Goal: Transaction & Acquisition: Subscribe to service/newsletter

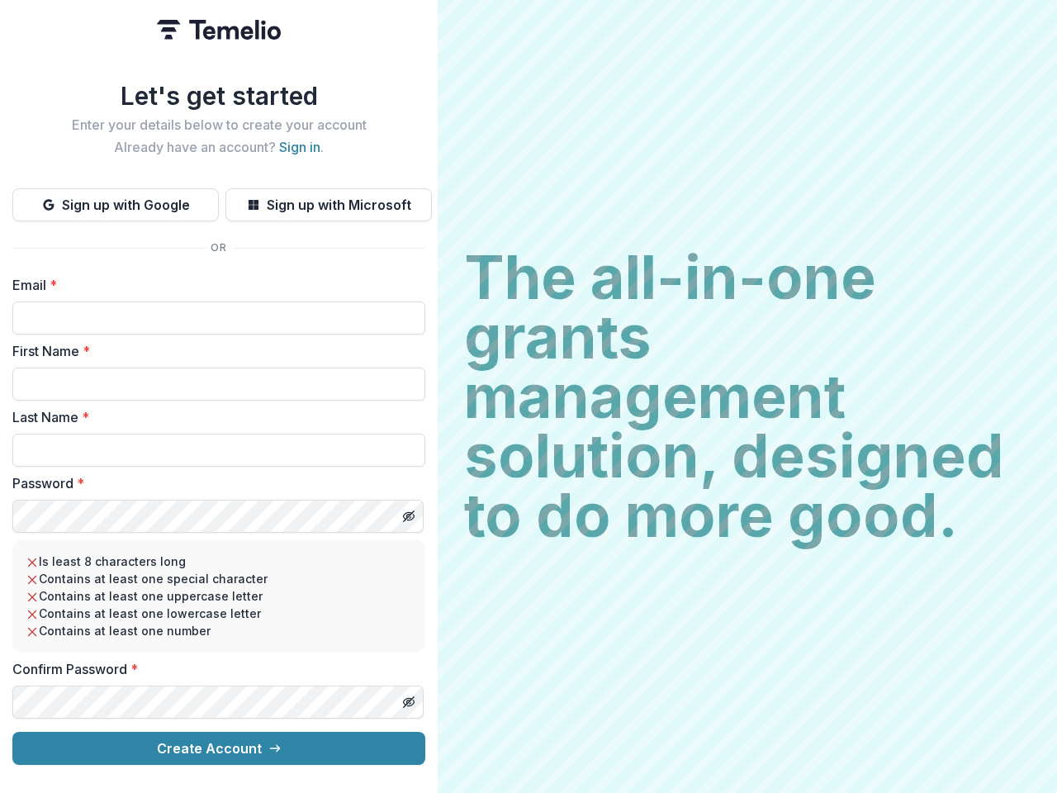
click at [528, 396] on h2 "The all-in-one grants management solution, designed to do more good." at bounding box center [747, 396] width 566 height 297
click at [116, 198] on button "Sign up with Google" at bounding box center [115, 204] width 206 height 33
click at [328, 198] on button "Sign up with Microsoft" at bounding box center [328, 204] width 206 height 33
click at [408, 511] on line "Toggle password visibility" at bounding box center [409, 516] width 10 height 10
click at [408, 697] on line "Toggle password visibility" at bounding box center [409, 702] width 10 height 10
